Goal: Information Seeking & Learning: Learn about a topic

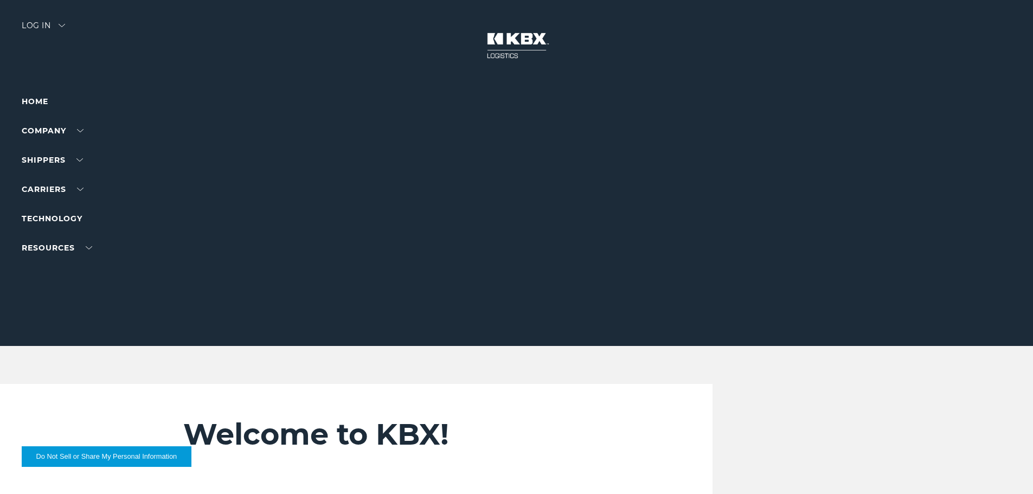
click at [61, 216] on link "Technology" at bounding box center [52, 219] width 61 height 10
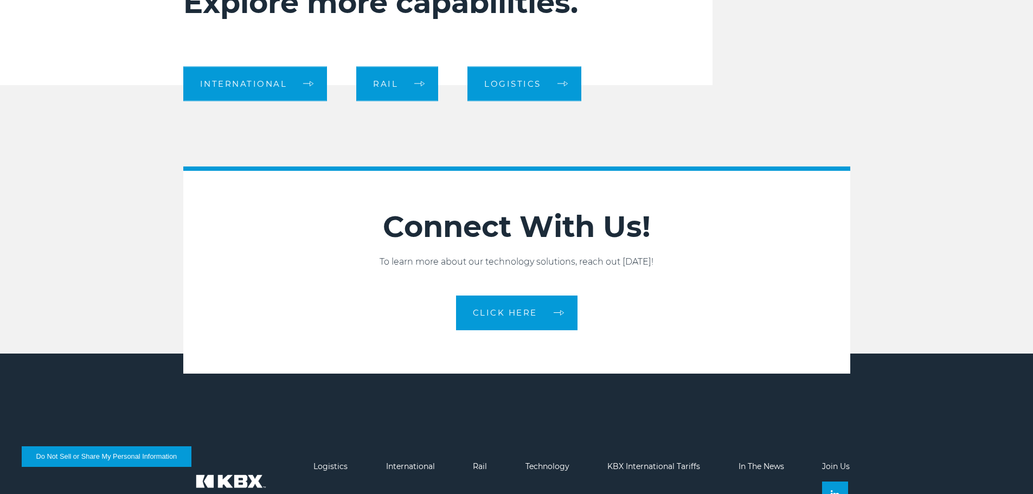
scroll to position [1138, 0]
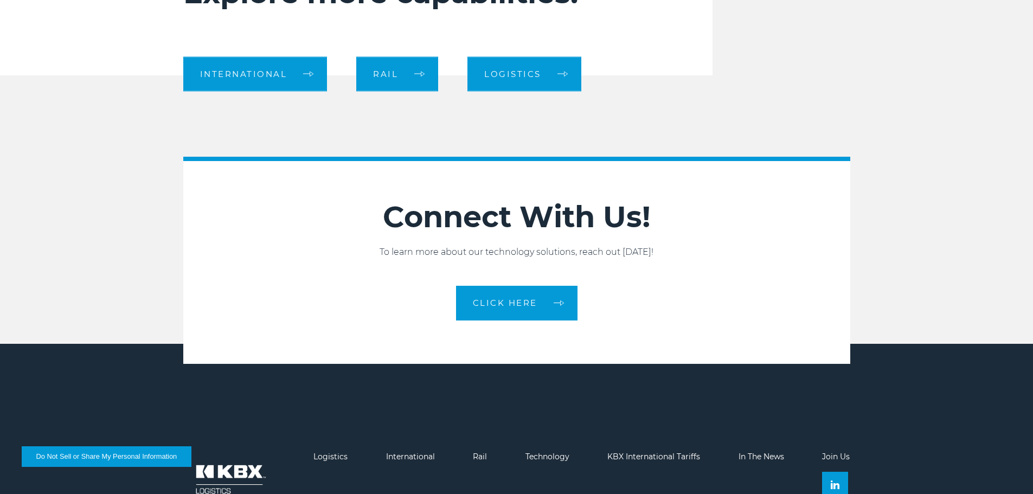
drag, startPoint x: 521, startPoint y: 70, endPoint x: 561, endPoint y: 81, distance: 41.2
click at [521, 70] on span "Logistics" at bounding box center [512, 74] width 57 height 8
